Goal: Information Seeking & Learning: Learn about a topic

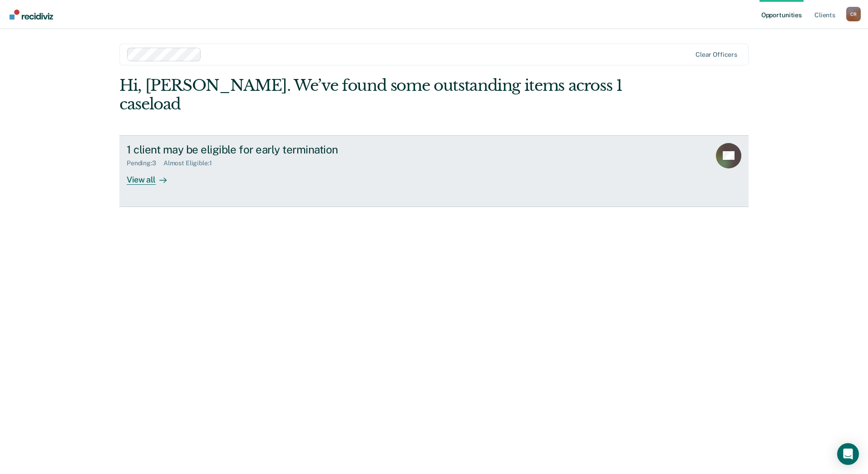
click at [148, 167] on div "View all" at bounding box center [152, 176] width 51 height 18
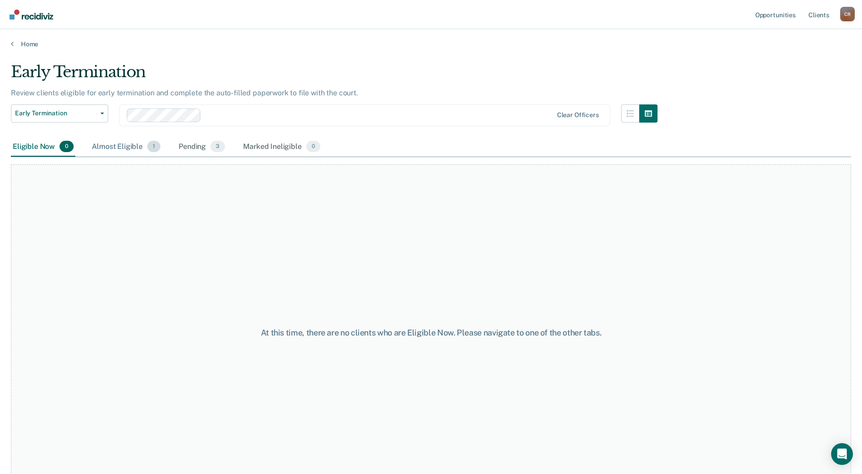
click at [128, 147] on div "Almost Eligible 1" at bounding box center [126, 147] width 72 height 20
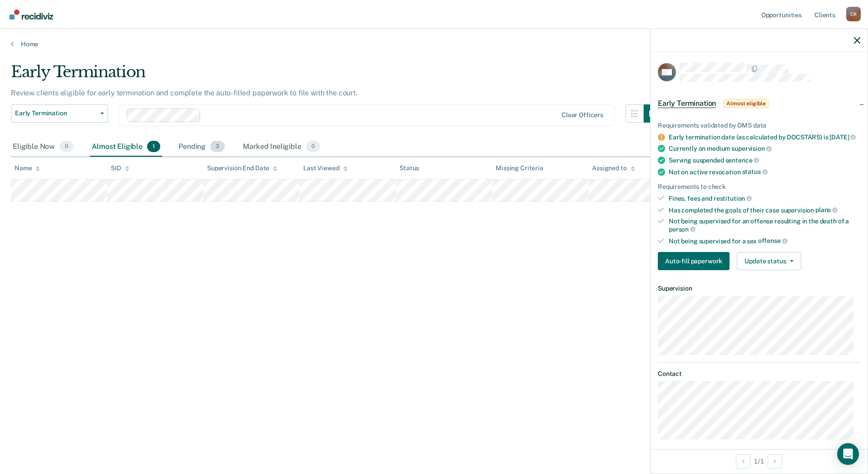
click at [193, 149] on div "Pending 3" at bounding box center [202, 147] width 50 height 20
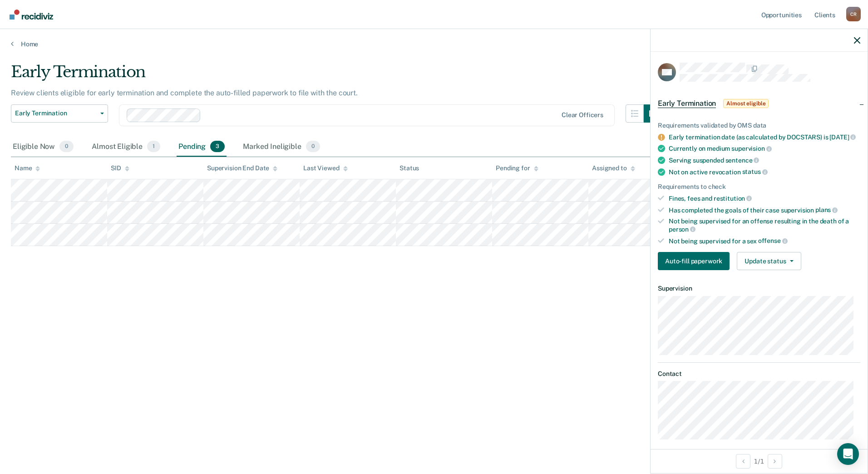
click at [260, 409] on div "Early Termination Review clients eligible for early termination and complete th…" at bounding box center [434, 249] width 847 height 372
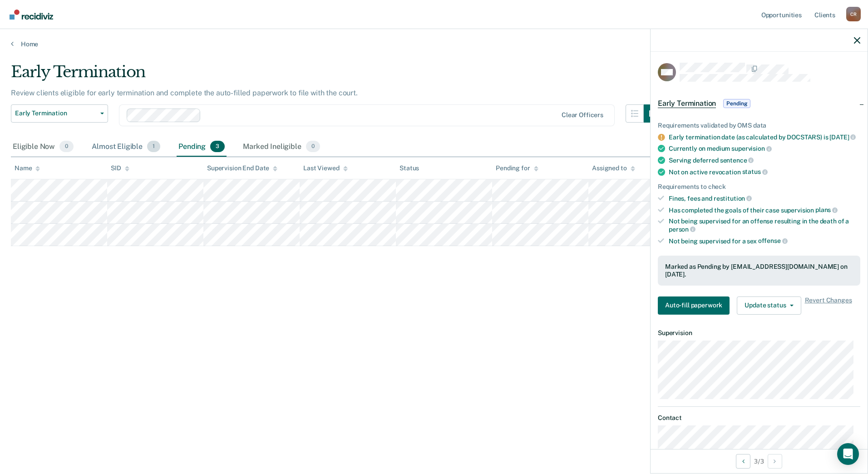
click at [122, 145] on div "Almost Eligible 1" at bounding box center [126, 147] width 72 height 20
